Goal: Task Accomplishment & Management: Manage account settings

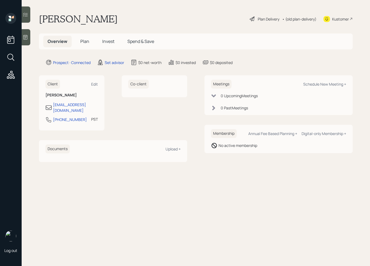
click at [27, 38] on icon at bounding box center [26, 37] width 4 height 5
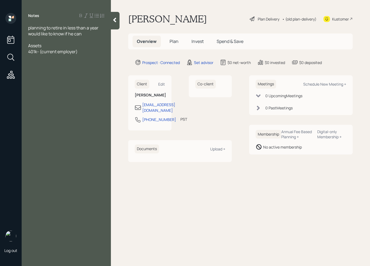
click at [35, 40] on div at bounding box center [66, 40] width 76 height 6
click at [77, 96] on div "Notes planning to retire in less than a year would like to know if he can Age -…" at bounding box center [66, 136] width 89 height 247
click at [85, 58] on div "401k- (current employer)" at bounding box center [66, 58] width 76 height 6
click at [95, 60] on div "401k- (current employer)- 26k" at bounding box center [66, 58] width 76 height 6
click at [48, 62] on span "[PERSON_NAME] IRAs- 130k" at bounding box center [56, 64] width 56 height 6
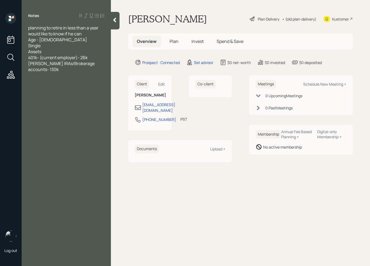
click at [103, 63] on div "[PERSON_NAME] IRAs/Brokerage accounts- 130k" at bounding box center [66, 67] width 76 height 12
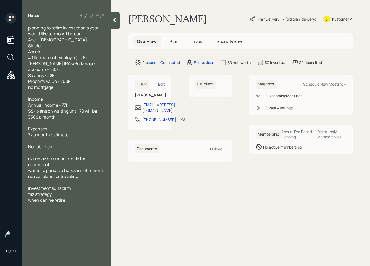
click at [35, 191] on span "taz strategy" at bounding box center [40, 194] width 24 height 6
click at [74, 197] on div "when can he retire" at bounding box center [66, 200] width 76 height 6
click at [329, 85] on div "Schedule New Meeting +" at bounding box center [324, 84] width 43 height 5
select select "round-[PERSON_NAME]"
